Goal: Transaction & Acquisition: Purchase product/service

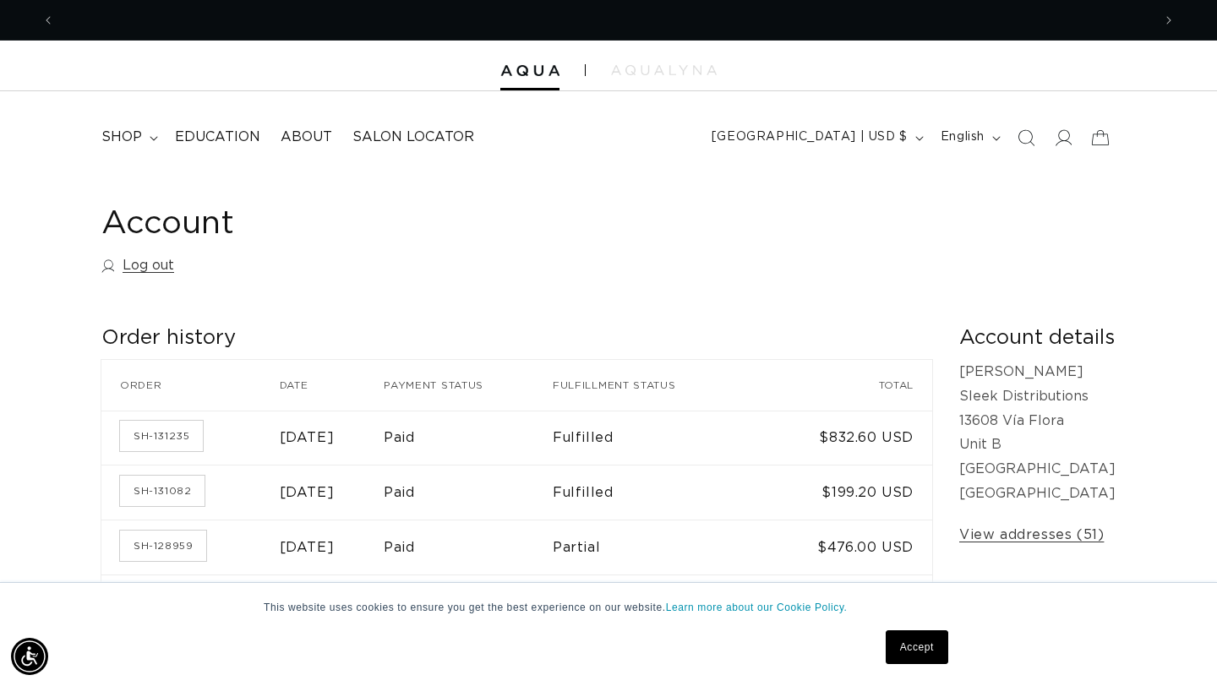
scroll to position [0, 2194]
click at [135, 139] on span "shop" at bounding box center [121, 137] width 41 height 18
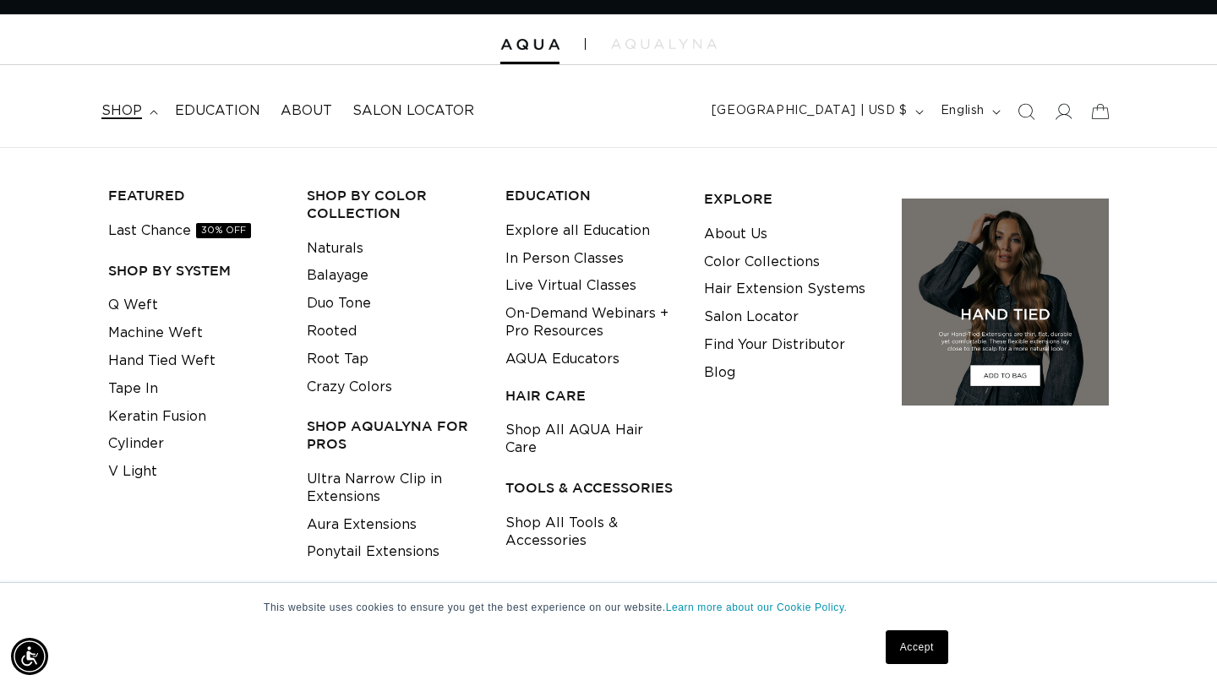
scroll to position [29, 0]
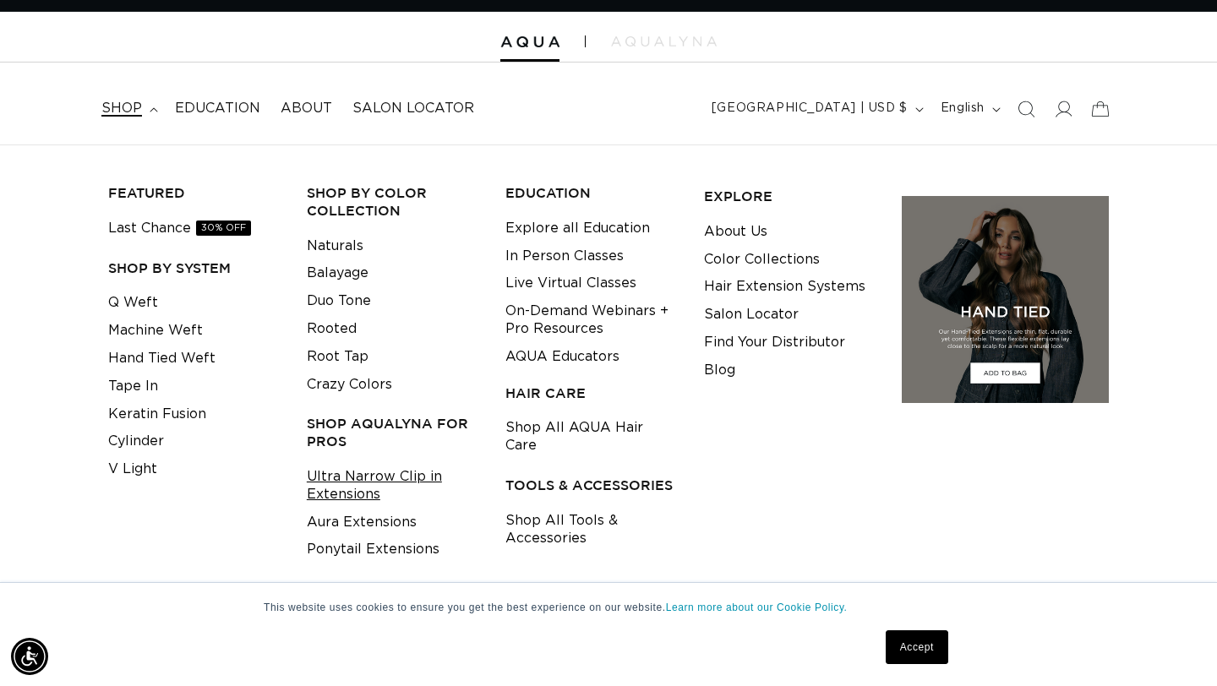
click at [379, 478] on link "Ultra Narrow Clip in Extensions" at bounding box center [393, 486] width 172 height 46
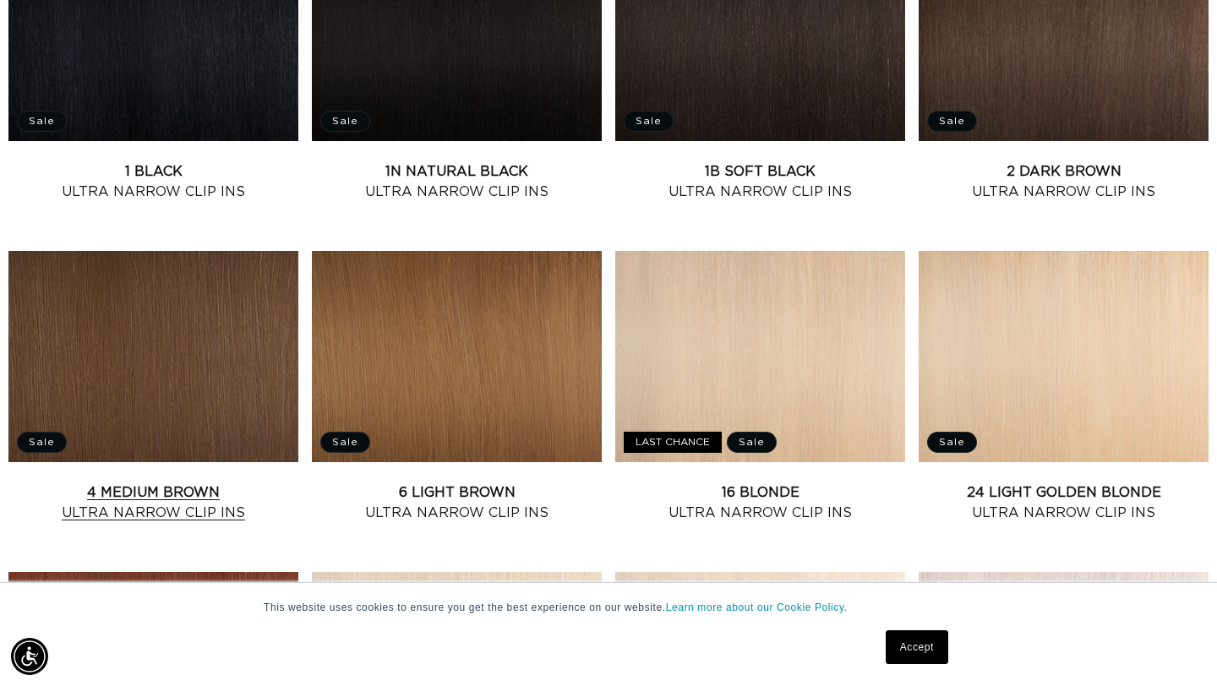
click at [125, 483] on link "4 Medium Brown Ultra Narrow Clip Ins" at bounding box center [153, 503] width 290 height 41
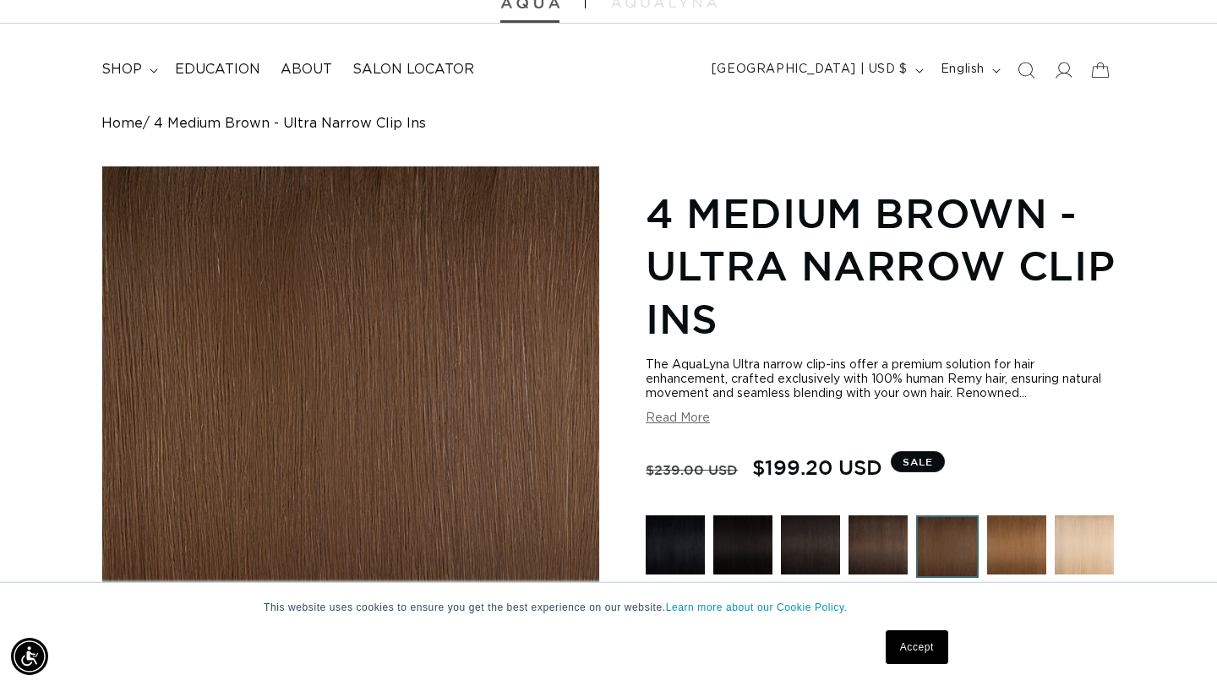
click at [541, 7] on img at bounding box center [529, 3] width 59 height 12
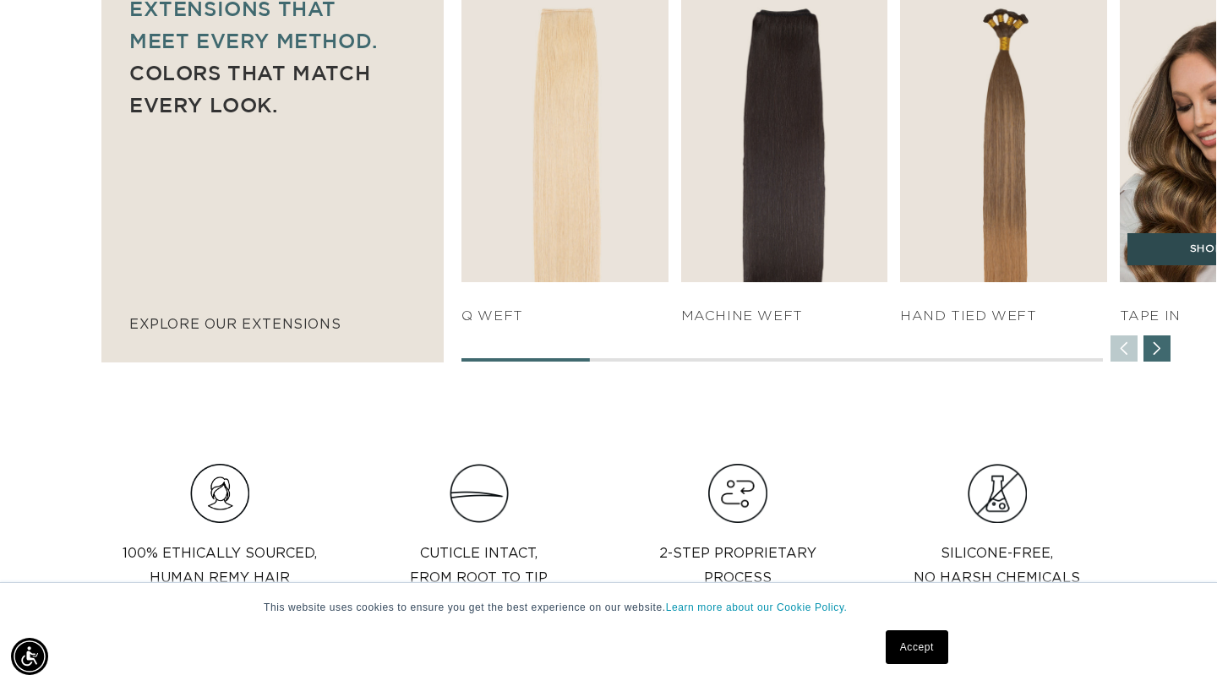
click at [1198, 255] on link "SHOP NOW" at bounding box center [1222, 249] width 191 height 32
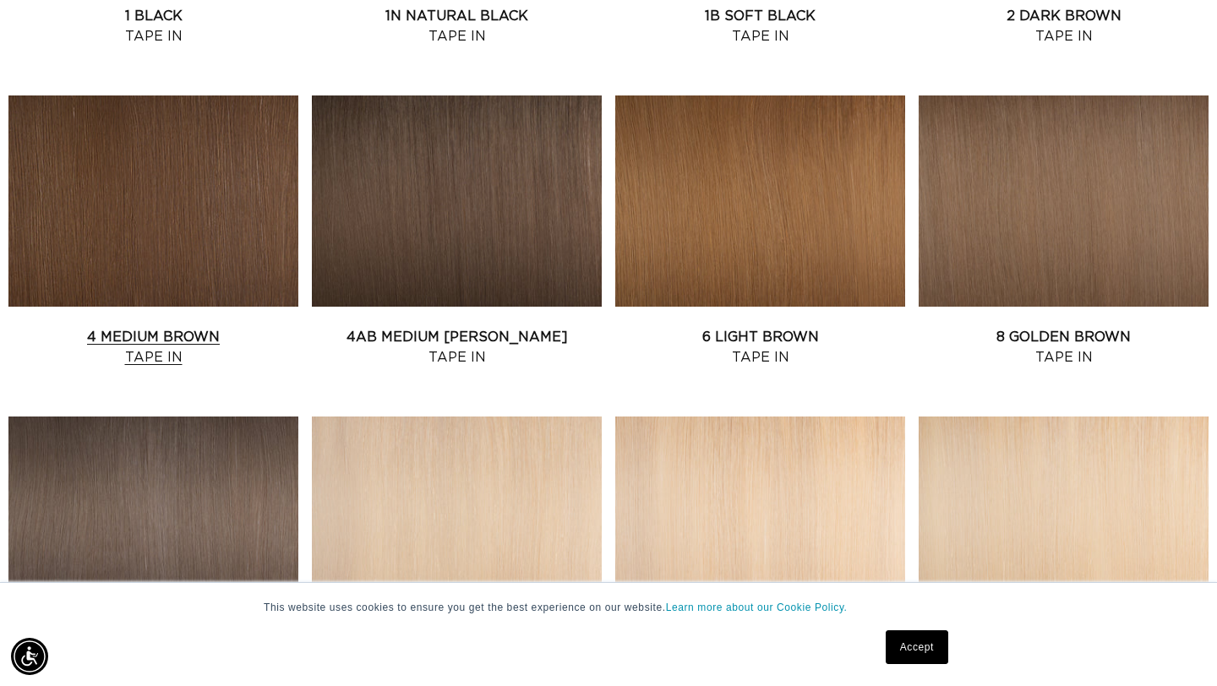
click at [160, 327] on link "4 Medium Brown Tape In" at bounding box center [153, 347] width 290 height 41
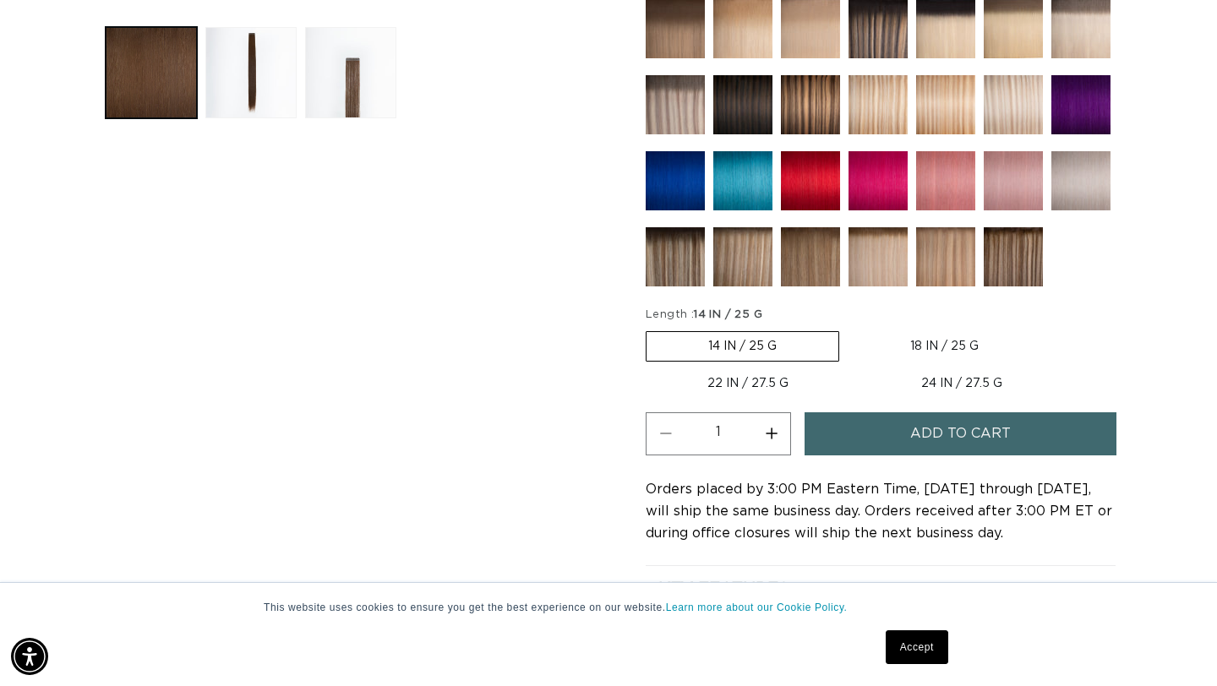
scroll to position [0, 2194]
click at [946, 347] on label "18 IN / 25 G Variant sold out or unavailable" at bounding box center [944, 346] width 192 height 29
click at [848, 329] on input "18 IN / 25 G Variant sold out or unavailable" at bounding box center [848, 328] width 1 height 1
radio input "true"
click at [941, 437] on span "Add to cart" at bounding box center [960, 433] width 101 height 43
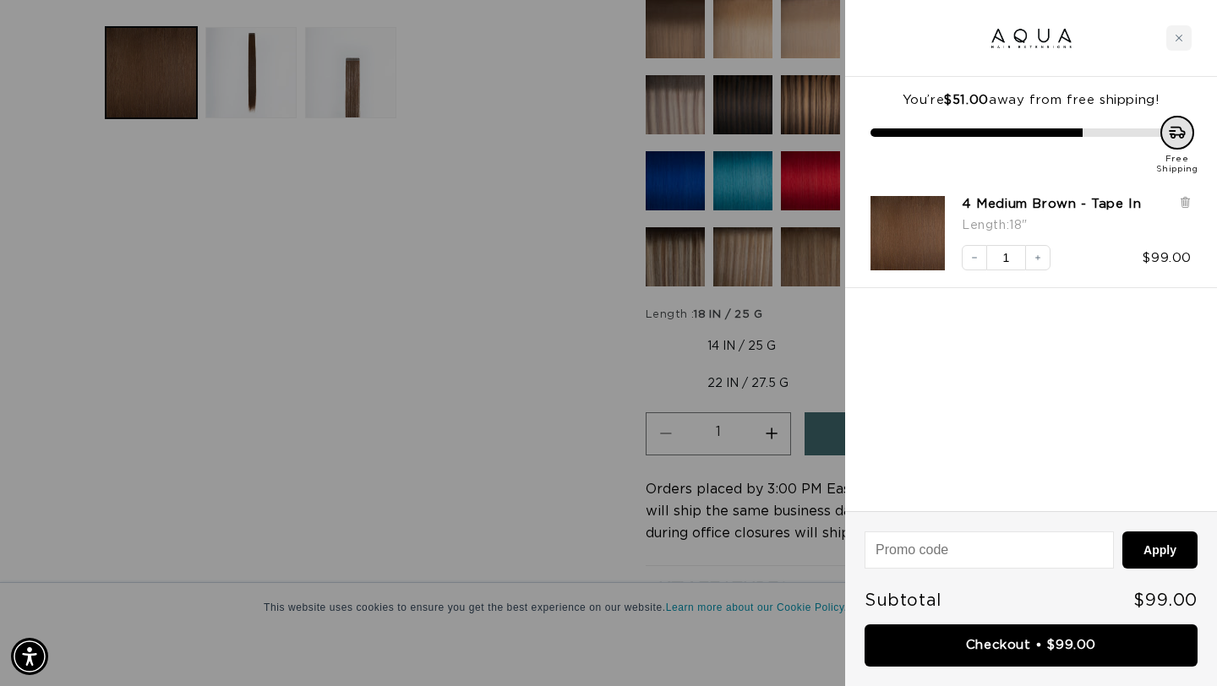
click at [917, 557] on input at bounding box center [989, 549] width 248 height 35
type input "30offlisa"
click at [1122, 532] on button "Apply" at bounding box center [1159, 550] width 75 height 37
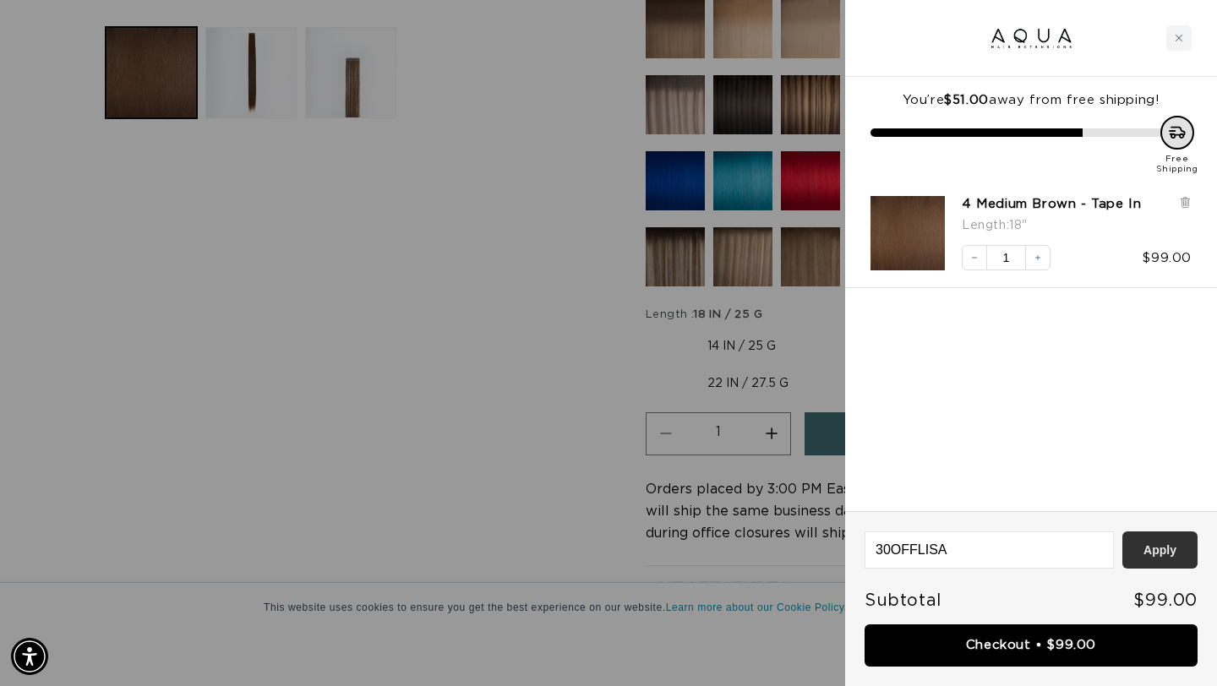
type input "30OFFLISA"
click at [1151, 550] on button "Apply" at bounding box center [1159, 550] width 75 height 37
click at [483, 301] on div at bounding box center [608, 343] width 1217 height 686
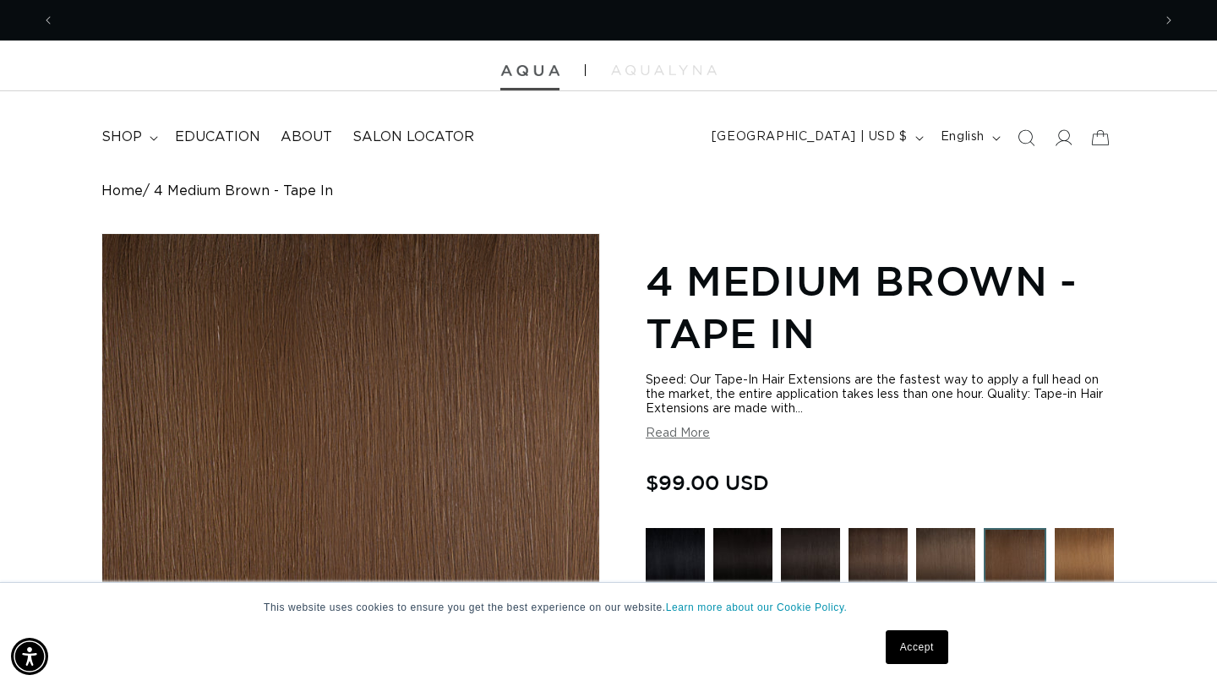
scroll to position [0, 2194]
click at [636, 72] on img at bounding box center [664, 70] width 106 height 10
click at [1067, 139] on icon at bounding box center [1065, 137] width 18 height 17
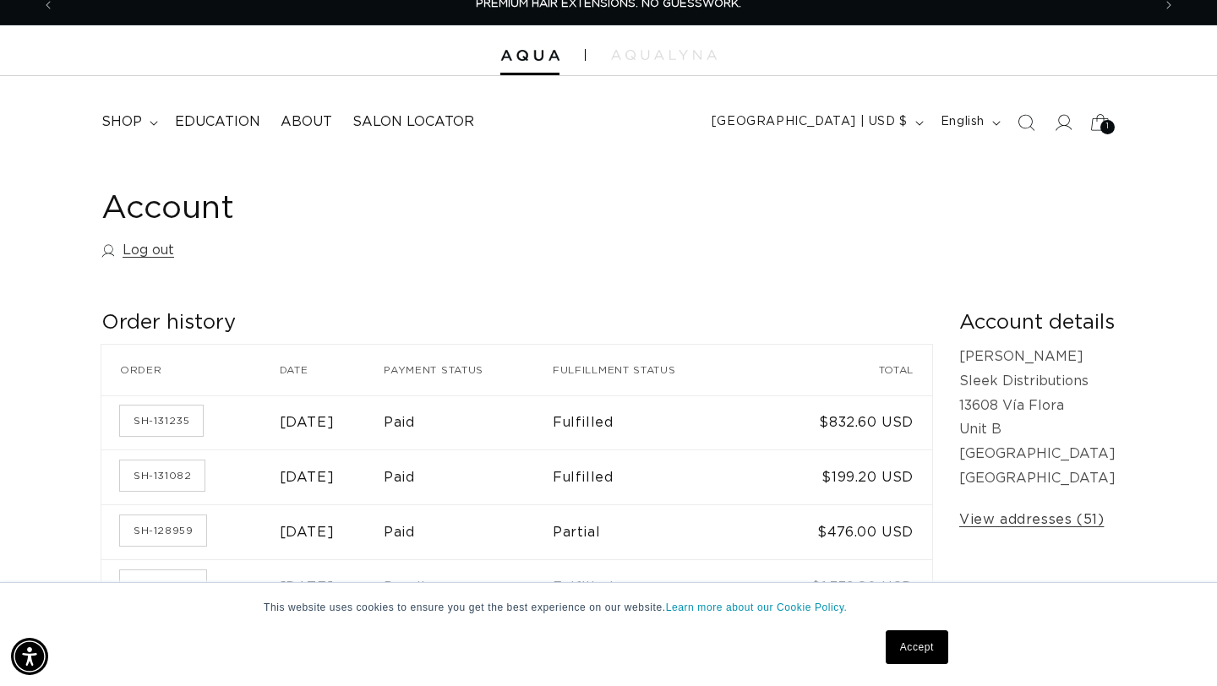
click at [1100, 124] on div "1 1" at bounding box center [1107, 127] width 14 height 14
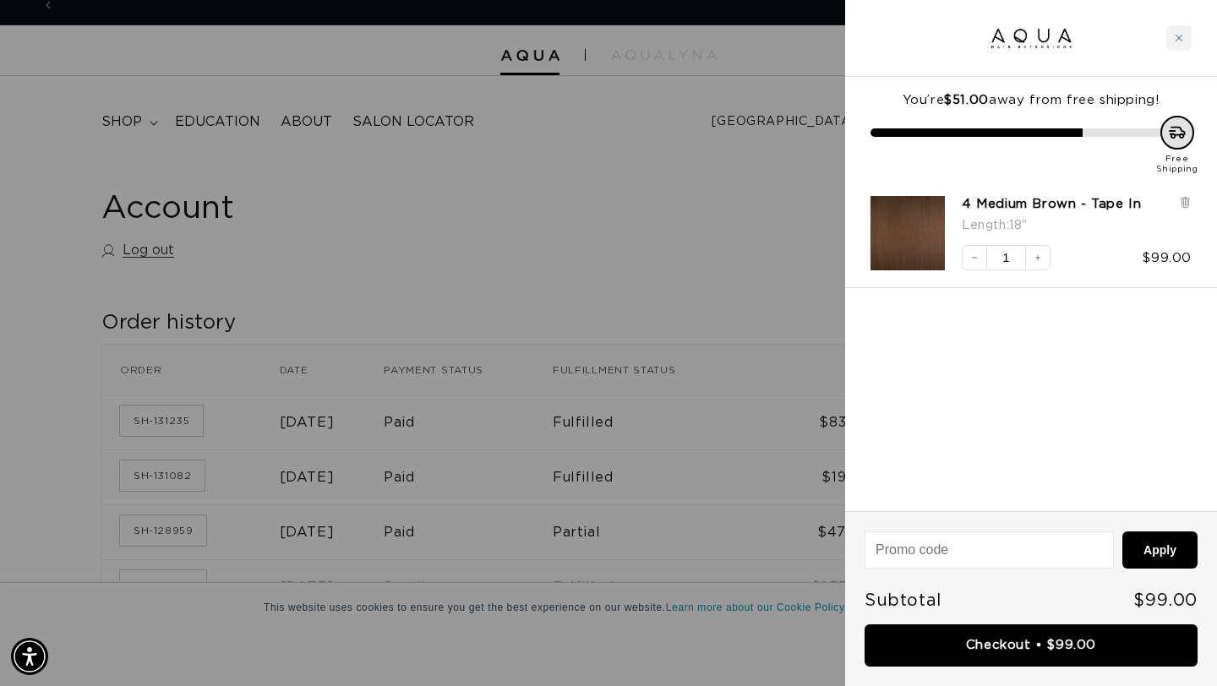
scroll to position [0, 2194]
